Goal: Navigation & Orientation: Go to known website

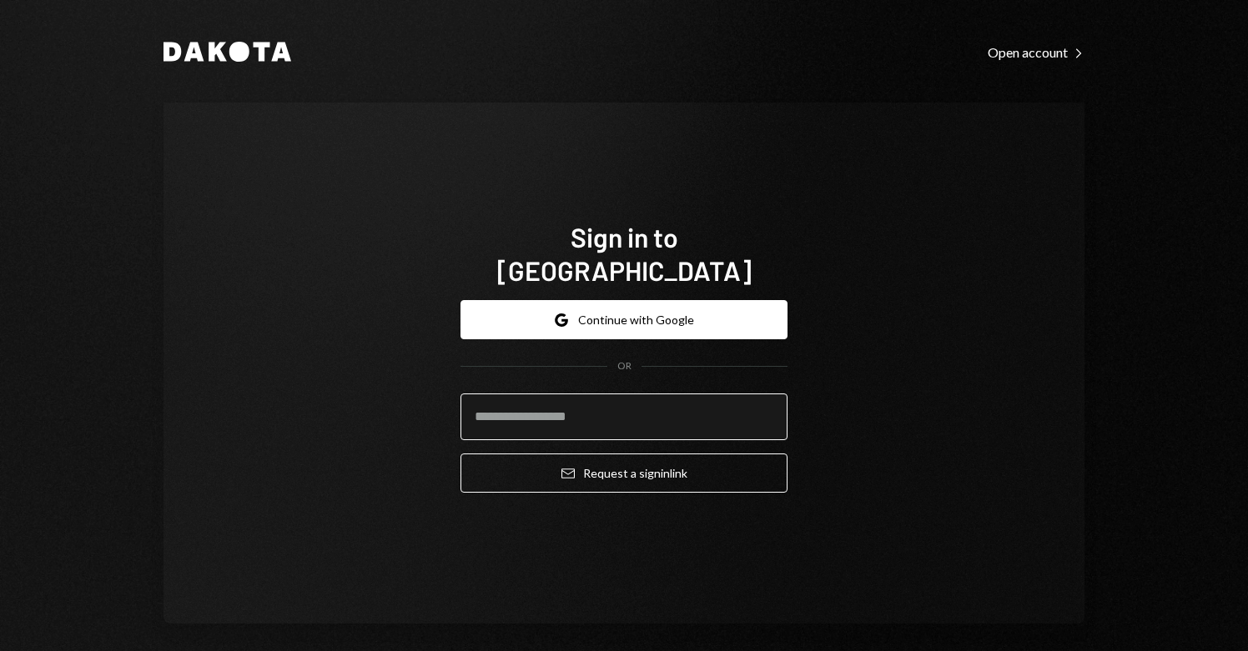
click at [586, 406] on input "email" at bounding box center [623, 417] width 327 height 47
type input "**********"
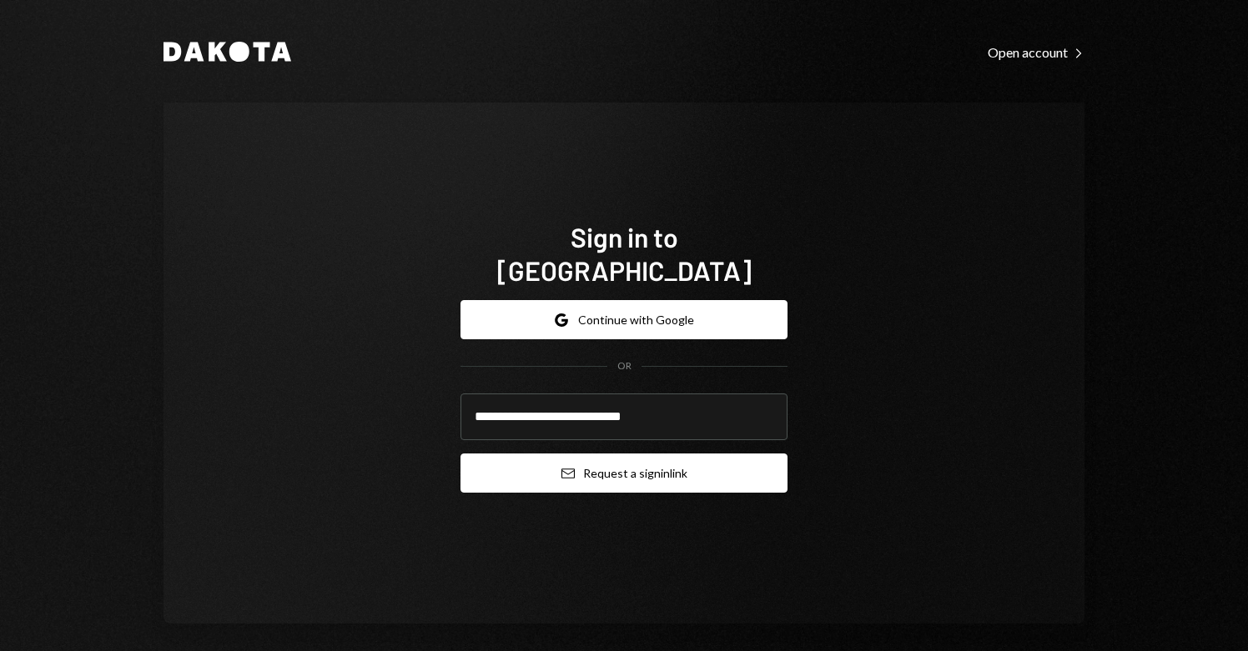
click at [631, 465] on button "Email Request a sign in link" at bounding box center [623, 473] width 327 height 39
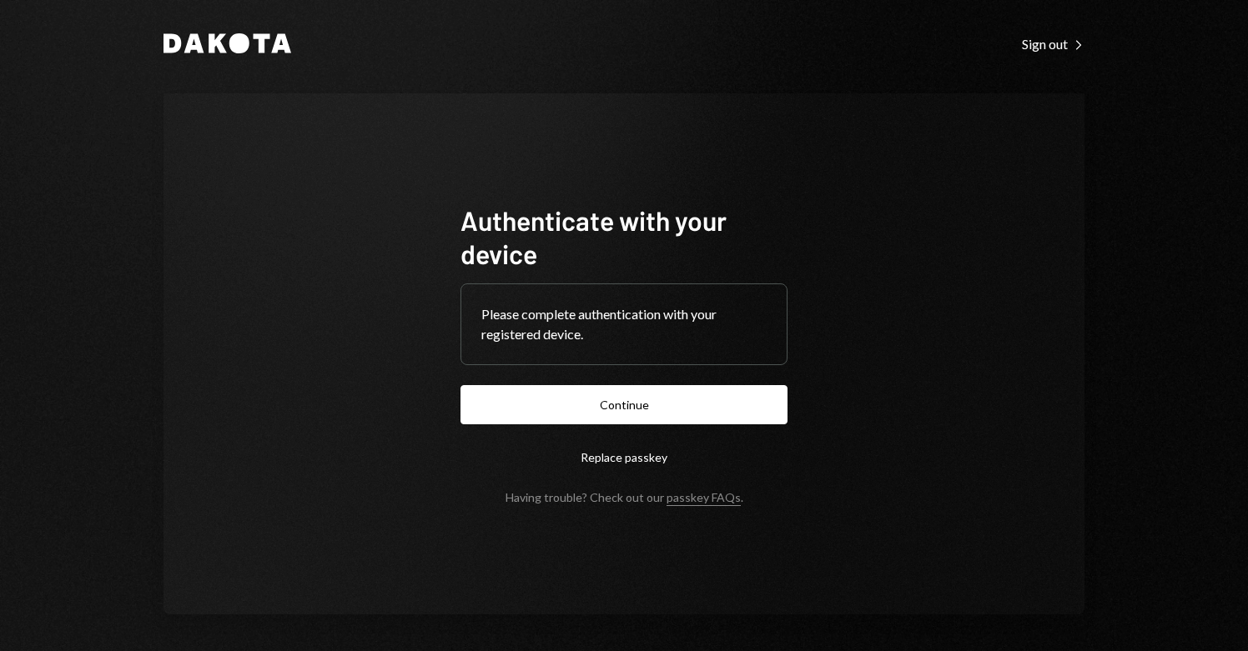
scroll to position [10, 0]
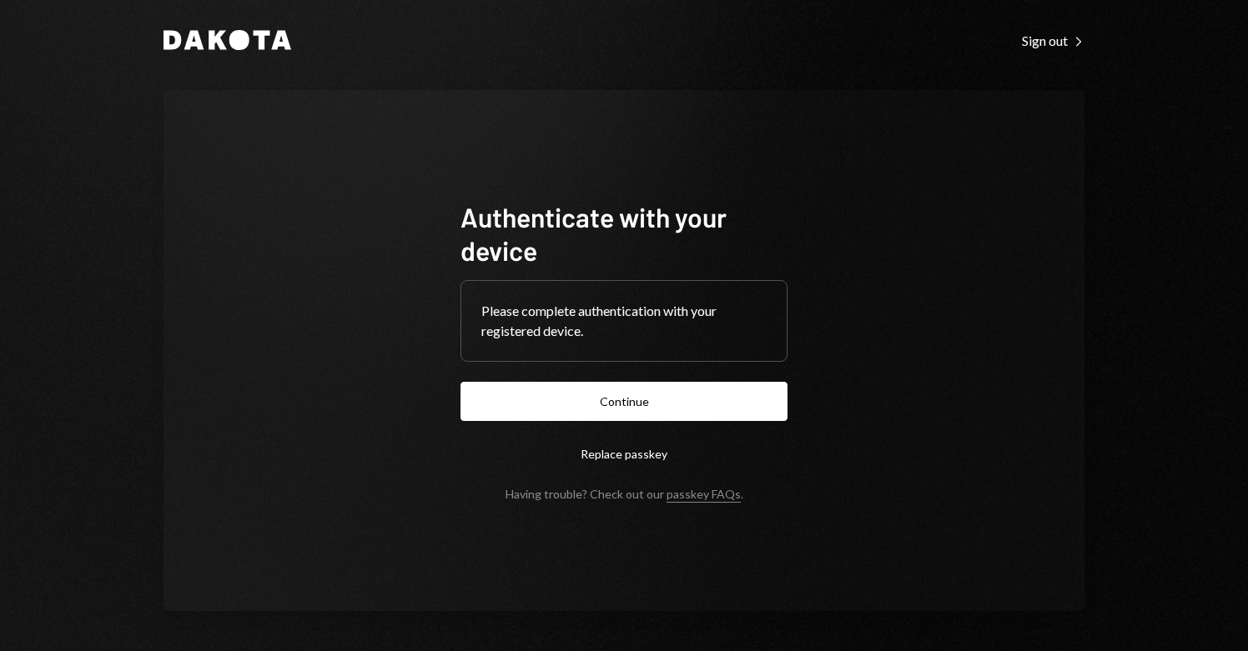
click at [614, 453] on button "Replace passkey" at bounding box center [623, 454] width 327 height 39
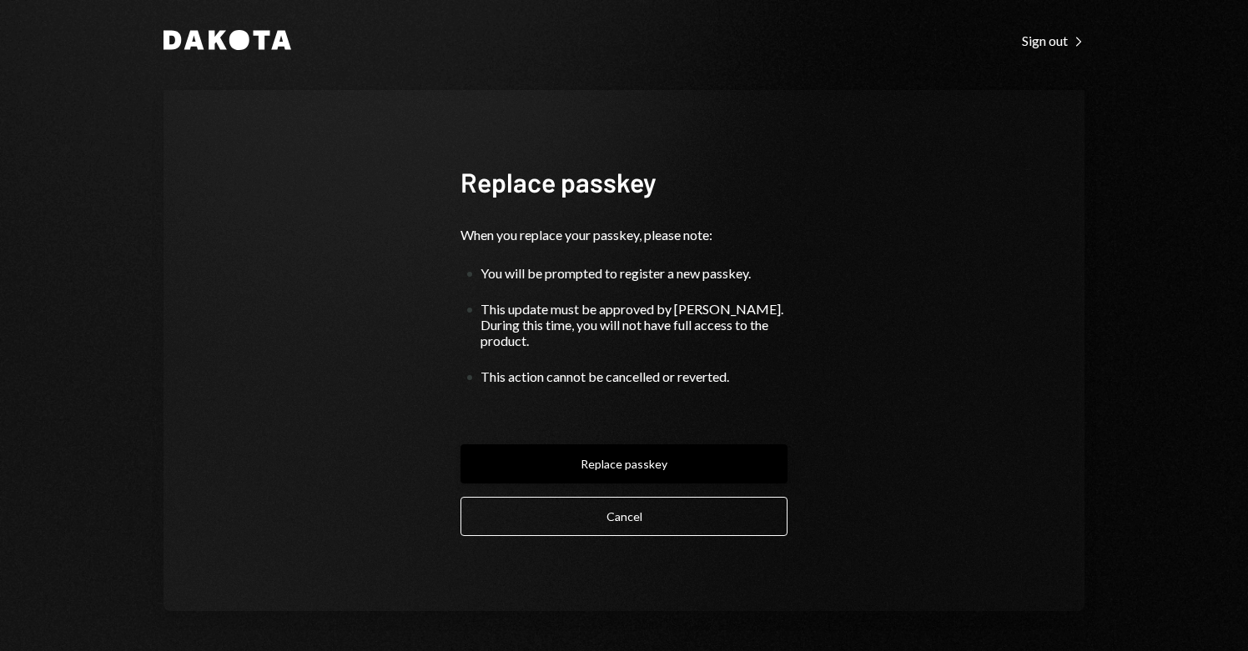
click at [637, 452] on button "Replace passkey" at bounding box center [623, 464] width 327 height 39
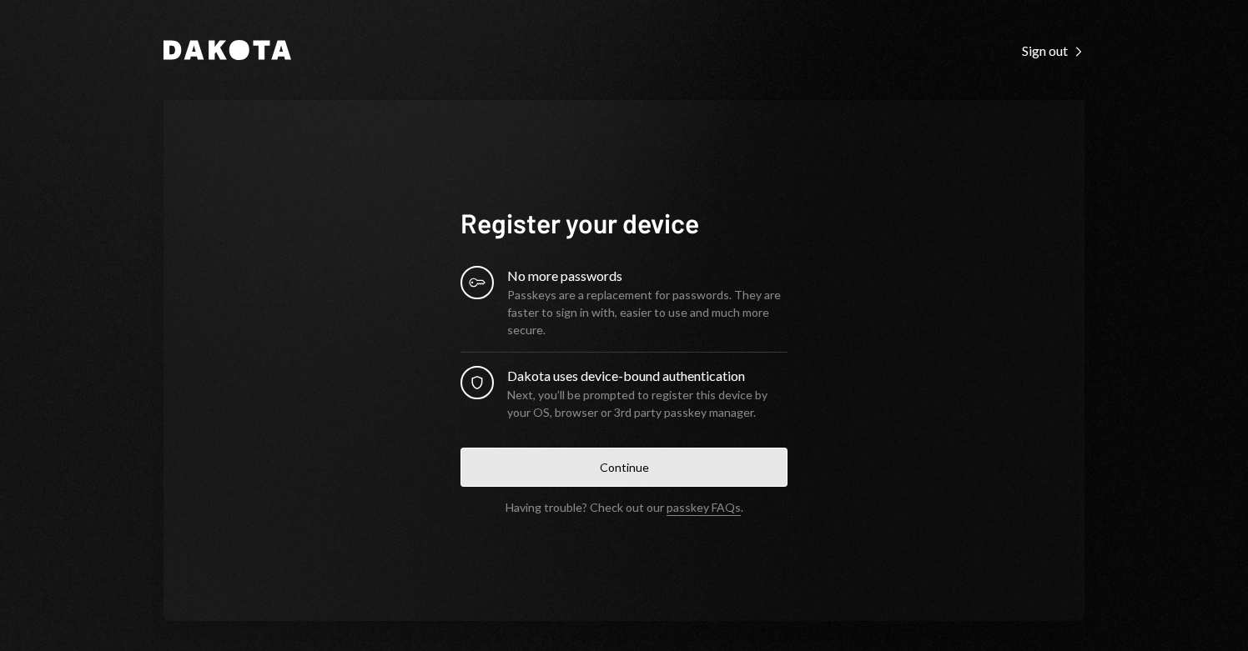
click at [550, 477] on button "Continue" at bounding box center [623, 467] width 327 height 39
